Goal: Obtain resource: Download file/media

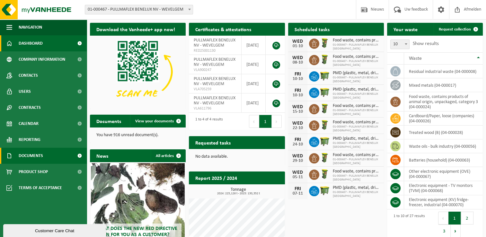
click at [39, 154] on span "Documents" at bounding box center [31, 156] width 24 height 16
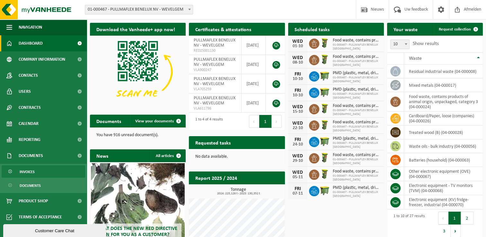
click at [30, 170] on span "Invoices" at bounding box center [27, 172] width 15 height 12
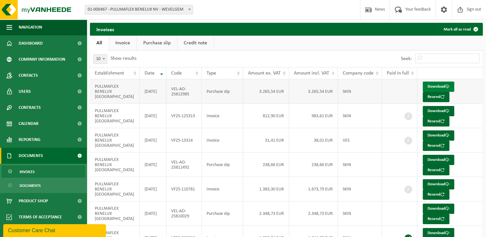
click at [438, 85] on font "Download" at bounding box center [436, 86] width 18 height 4
click at [430, 109] on font "Download" at bounding box center [436, 111] width 18 height 4
click at [471, 8] on span "Sign out" at bounding box center [474, 9] width 18 height 19
